Goal: Transaction & Acquisition: Obtain resource

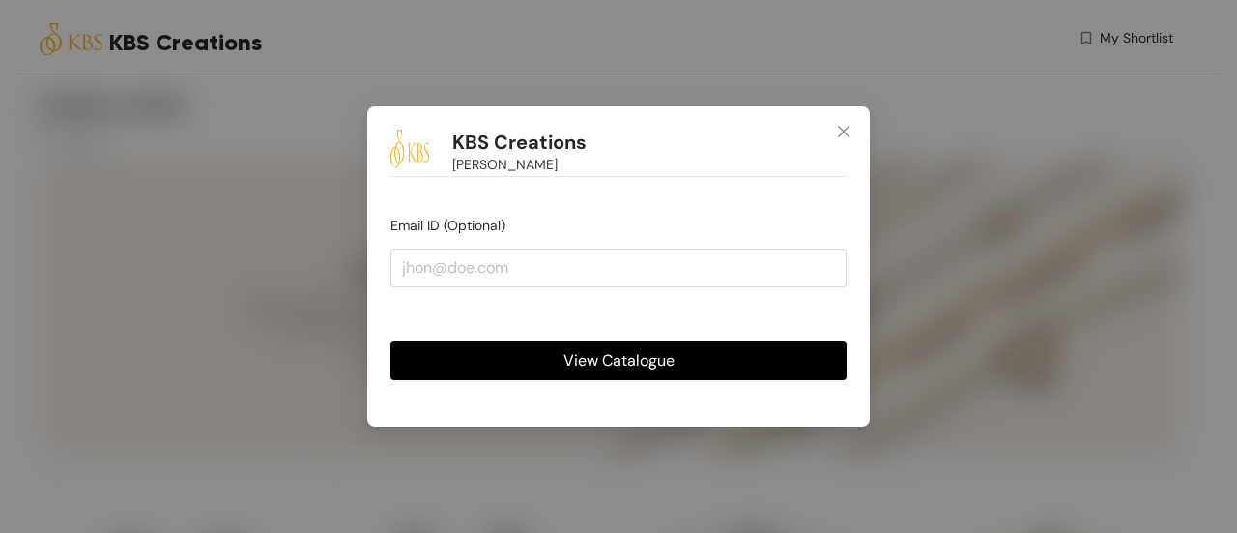
click at [681, 361] on button "View Catalogue" at bounding box center [619, 360] width 456 height 39
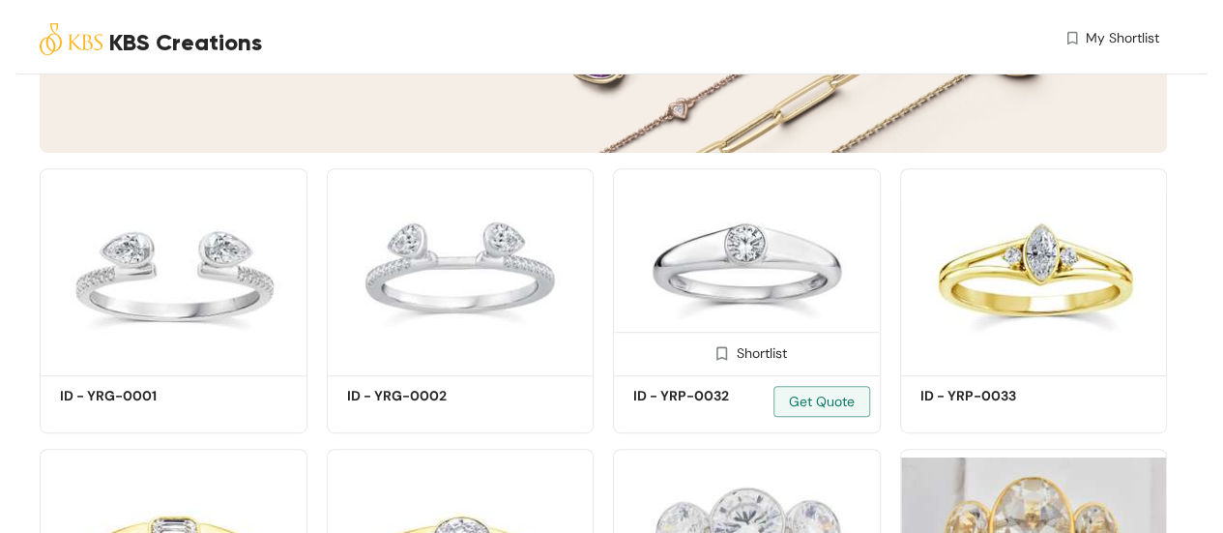
scroll to position [296, 0]
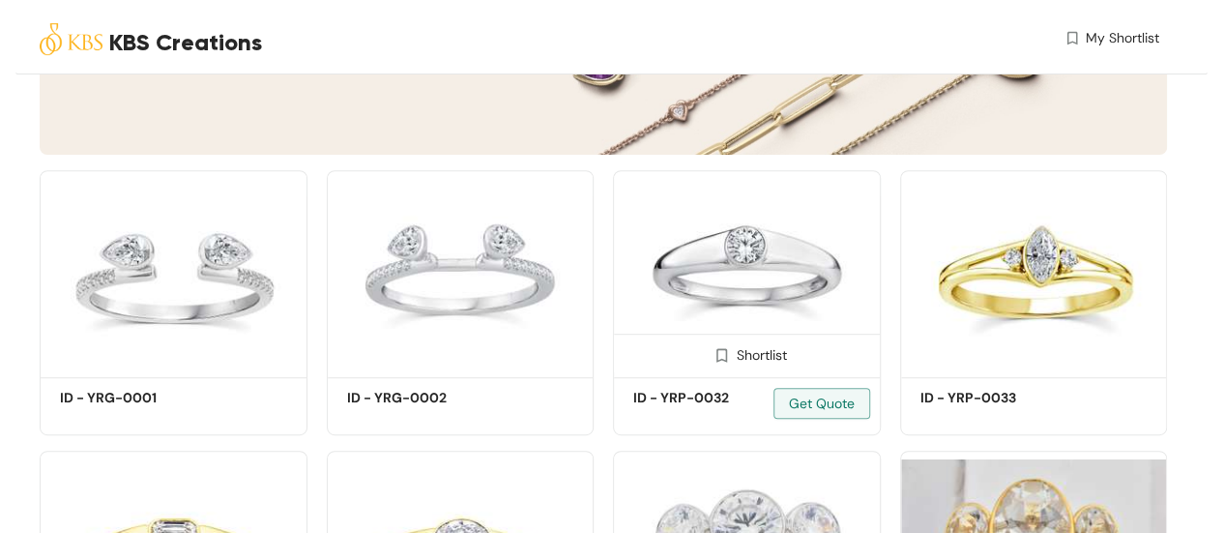
drag, startPoint x: 454, startPoint y: 349, endPoint x: 697, endPoint y: 360, distance: 242.9
click at [0, 0] on div "Shortlist" at bounding box center [0, 0] width 0 height 0
click at [746, 348] on div "Shortlist" at bounding box center [746, 353] width 81 height 18
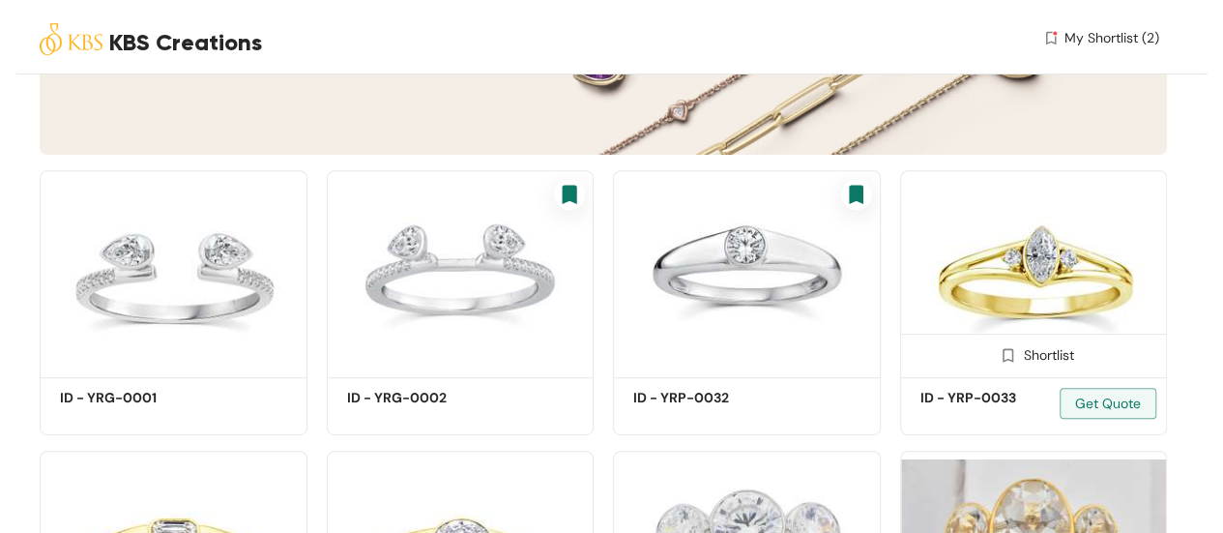
click at [1000, 343] on div "Shortlist" at bounding box center [1034, 353] width 266 height 39
click at [1040, 356] on div "Shortlist" at bounding box center [1033, 353] width 81 height 18
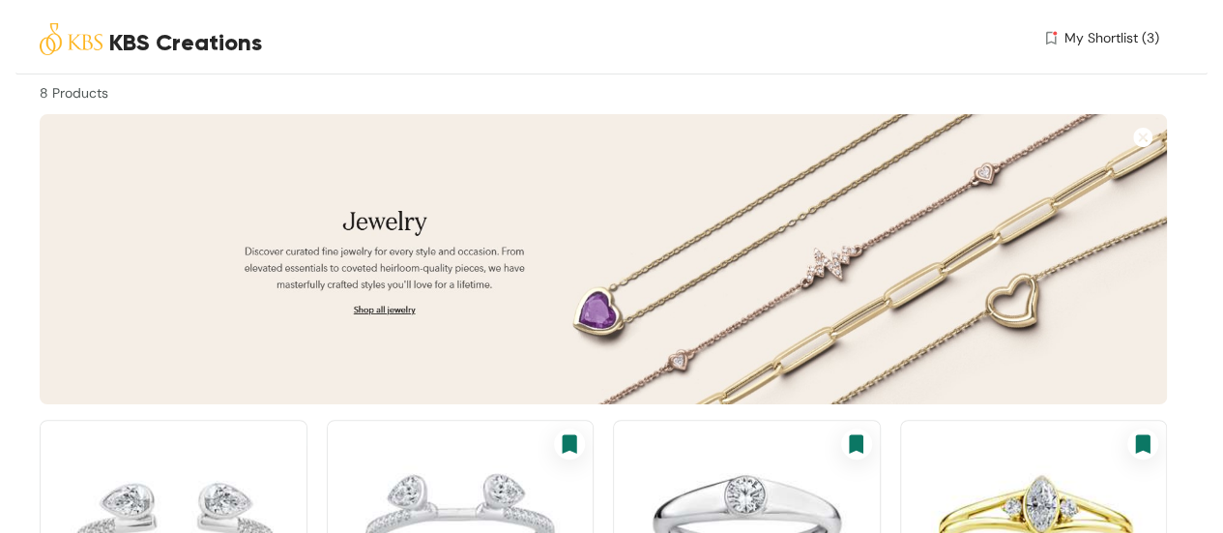
scroll to position [0, 0]
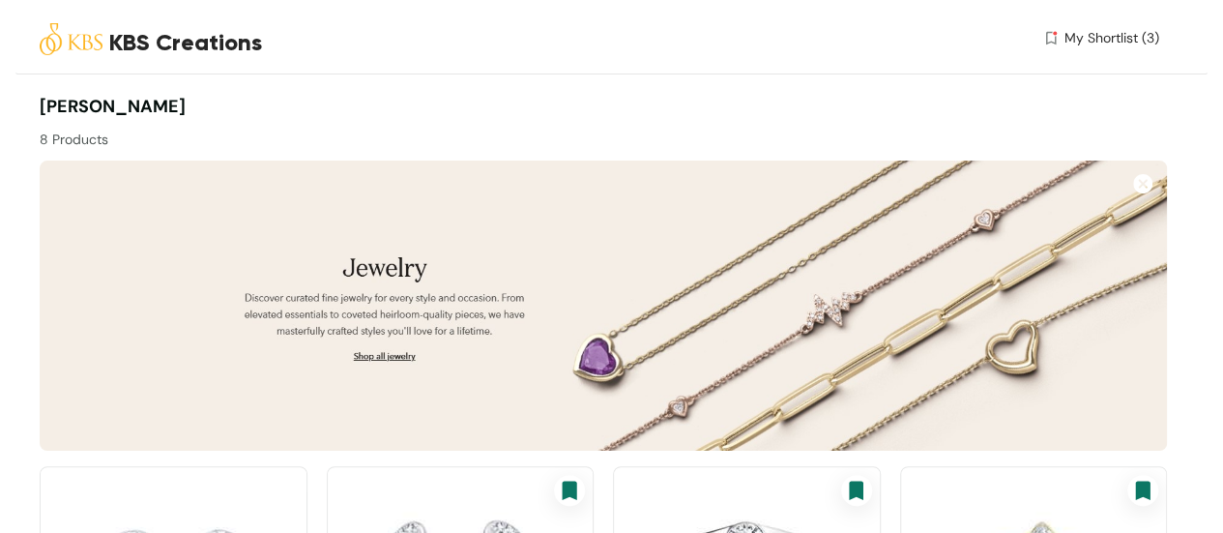
click at [1115, 31] on span "My Shortlist (3)" at bounding box center [1111, 38] width 95 height 20
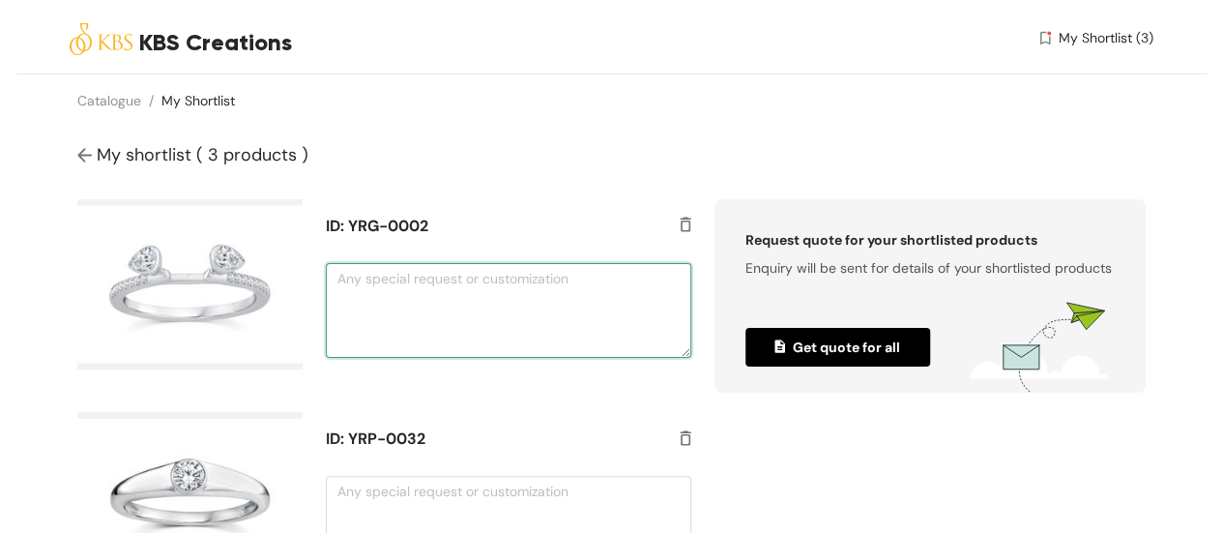
click at [400, 328] on textarea at bounding box center [508, 310] width 365 height 95
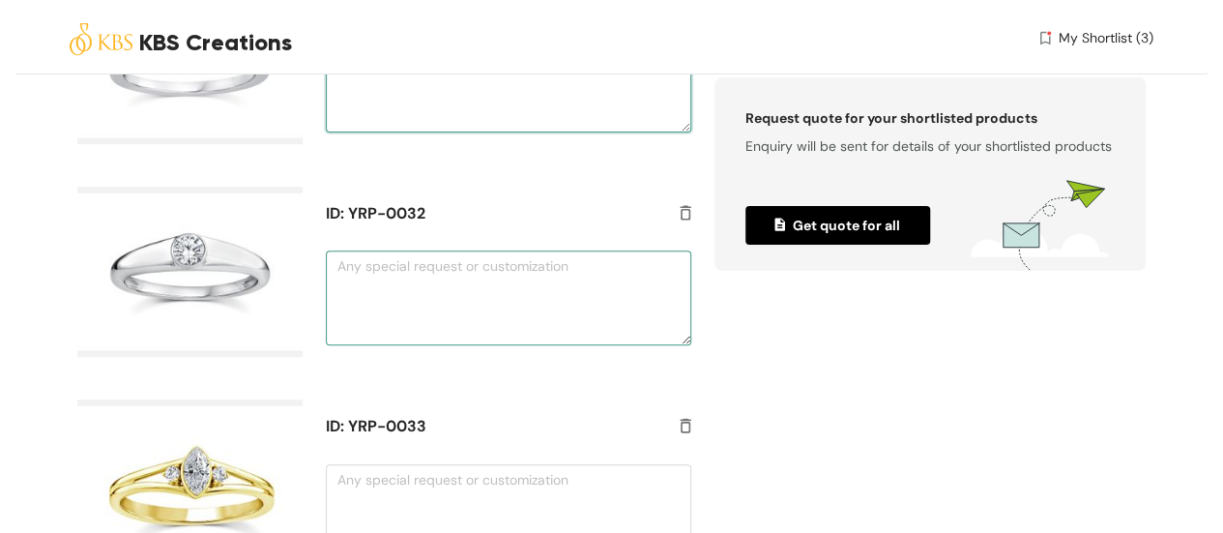
type textarea "in rose gold"
click at [483, 321] on textarea at bounding box center [508, 297] width 365 height 95
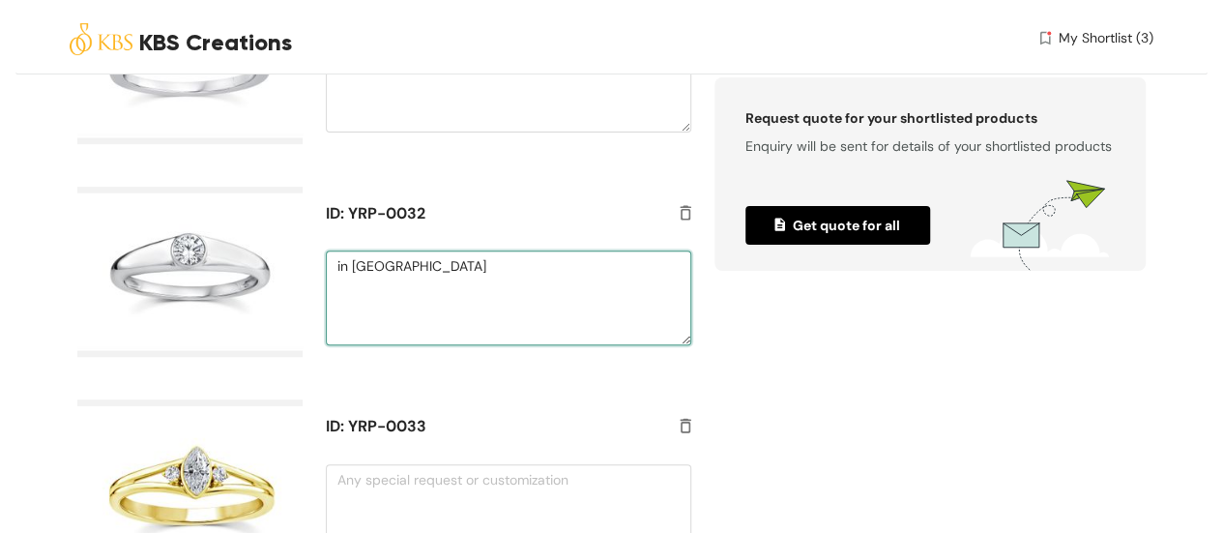
scroll to position [364, 0]
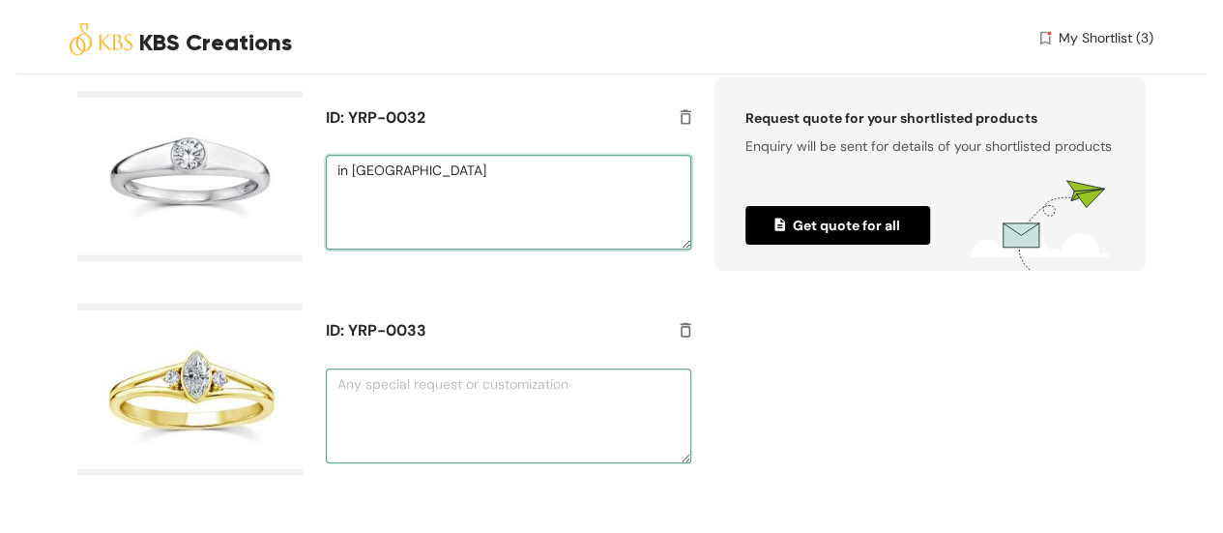
type textarea "in [GEOGRAPHIC_DATA]"
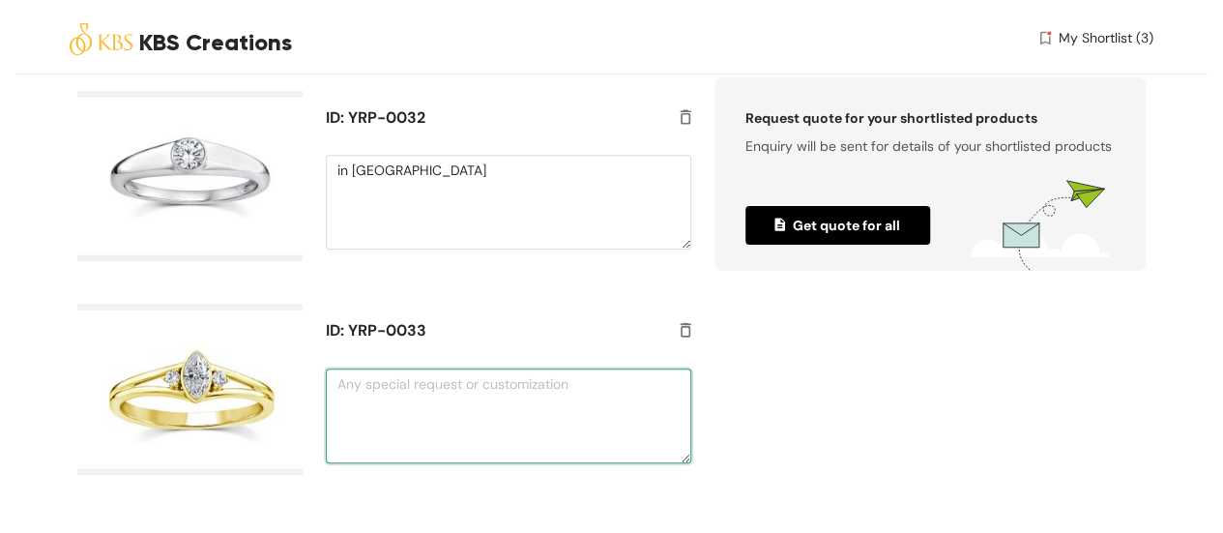
click at [445, 407] on textarea at bounding box center [508, 415] width 365 height 95
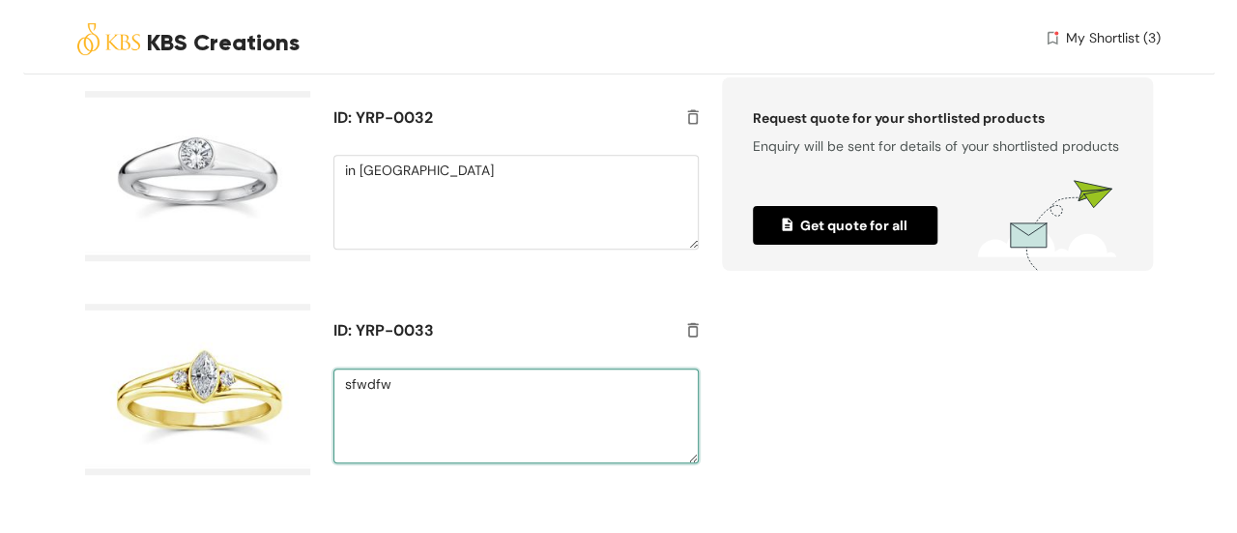
scroll to position [139, 0]
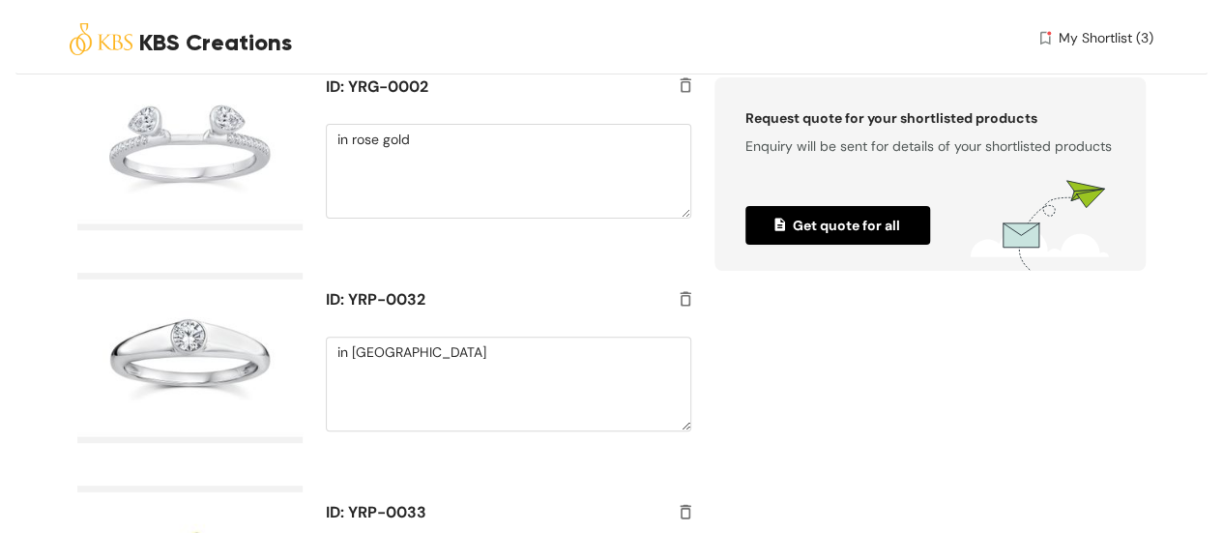
type textarea "sfwdfw"
click at [880, 220] on span "Get quote for all" at bounding box center [837, 225] width 126 height 21
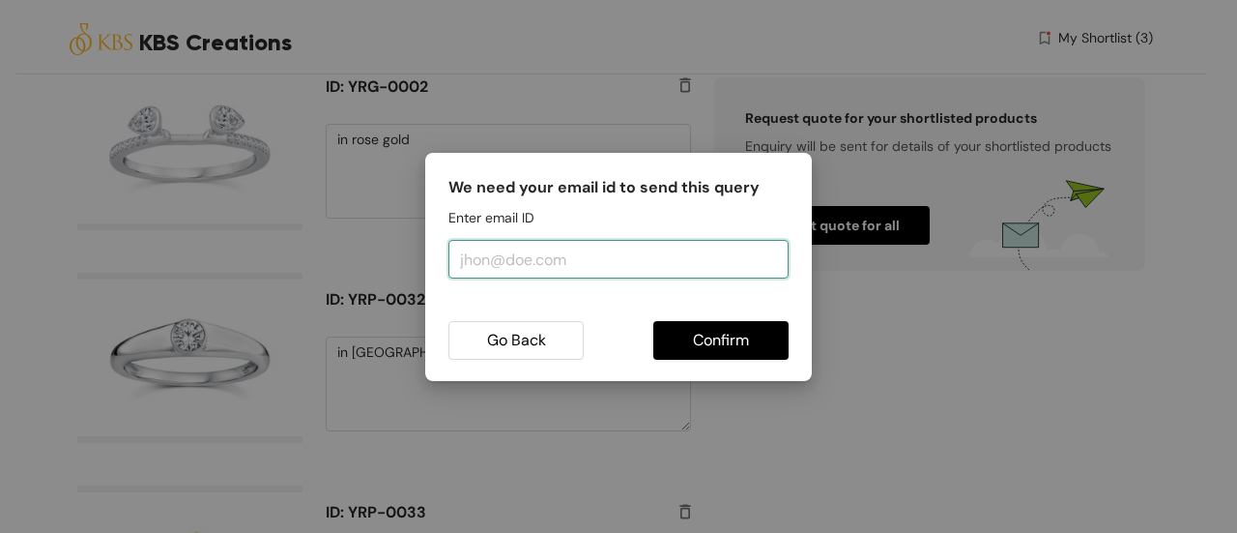
click at [581, 265] on input "email" at bounding box center [619, 259] width 340 height 39
type input "[PERSON_NAME][EMAIL_ADDRESS][DOMAIN_NAME]"
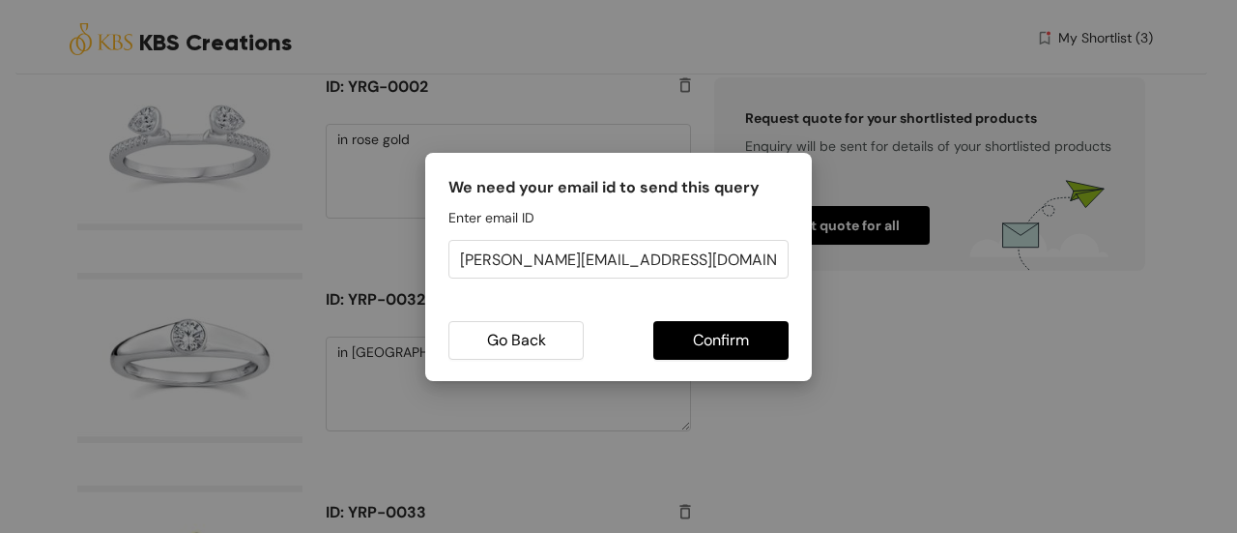
click at [748, 336] on span "Confirm" at bounding box center [721, 340] width 56 height 24
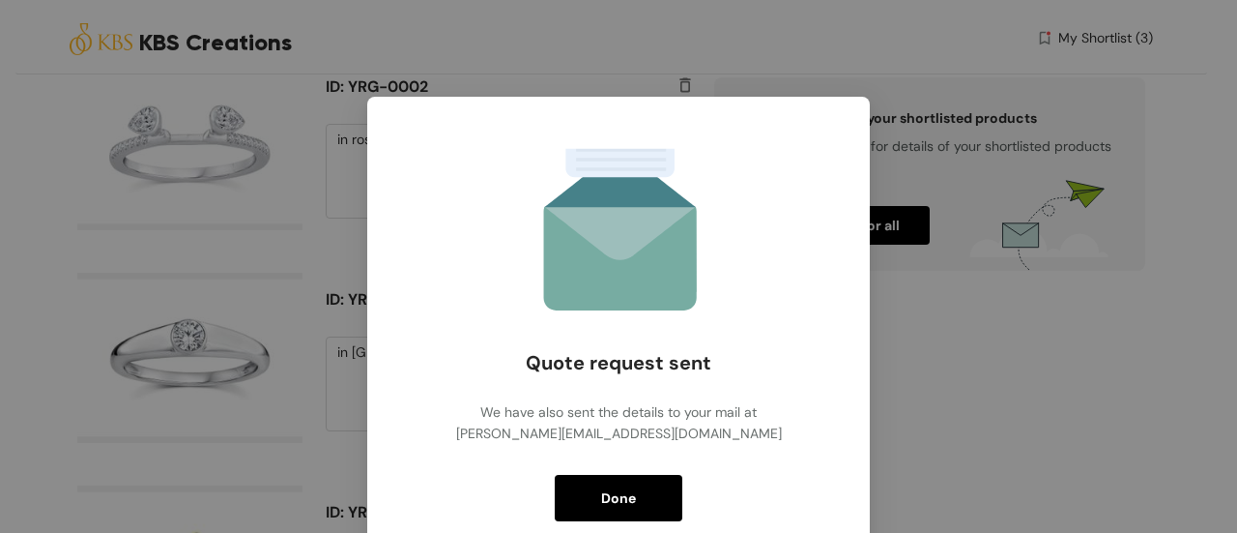
drag, startPoint x: 622, startPoint y: 501, endPoint x: 628, endPoint y: 473, distance: 28.8
click at [623, 500] on span "Done" at bounding box center [618, 497] width 35 height 21
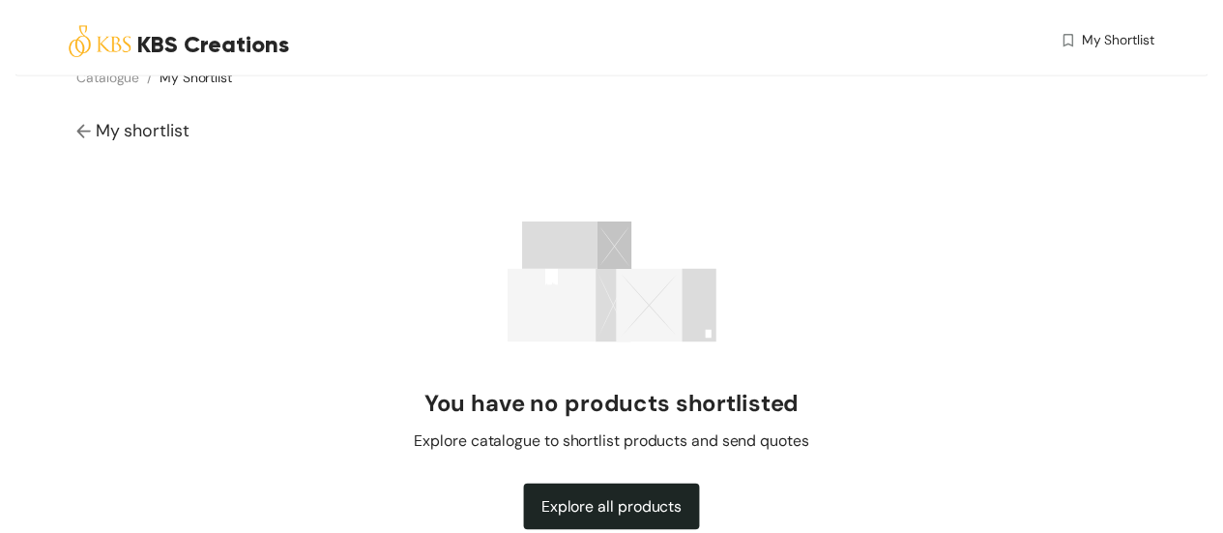
scroll to position [0, 0]
